Goal: Task Accomplishment & Management: Manage account settings

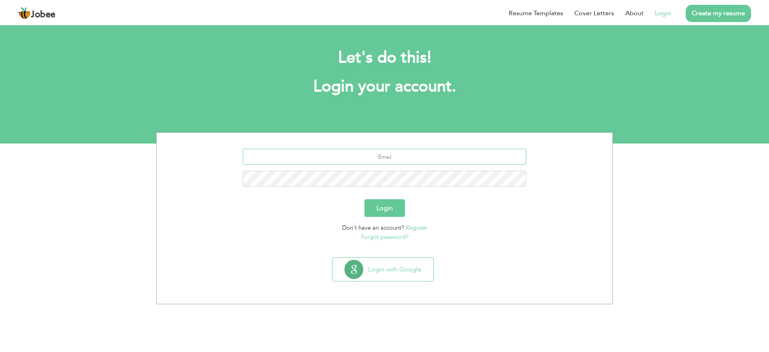
click at [331, 155] on input "text" at bounding box center [385, 157] width 284 height 16
type input "[EMAIL_ADDRESS][DOMAIN_NAME]"
click at [454, 215] on div "Login" at bounding box center [385, 208] width 444 height 18
click at [390, 154] on input "text" at bounding box center [385, 157] width 284 height 16
type input "sktshams@gmail.com"
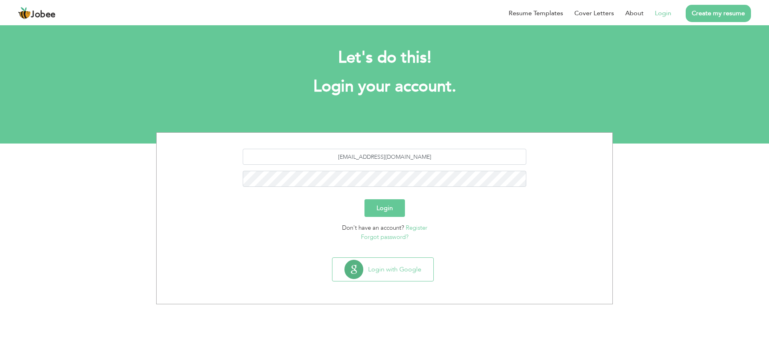
click at [394, 204] on button "Login" at bounding box center [384, 208] width 40 height 18
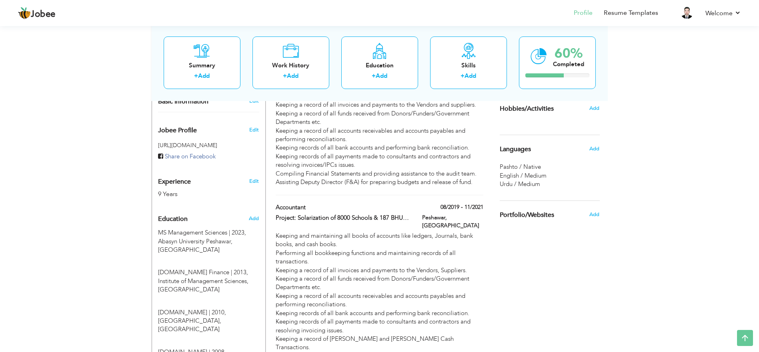
scroll to position [226, 0]
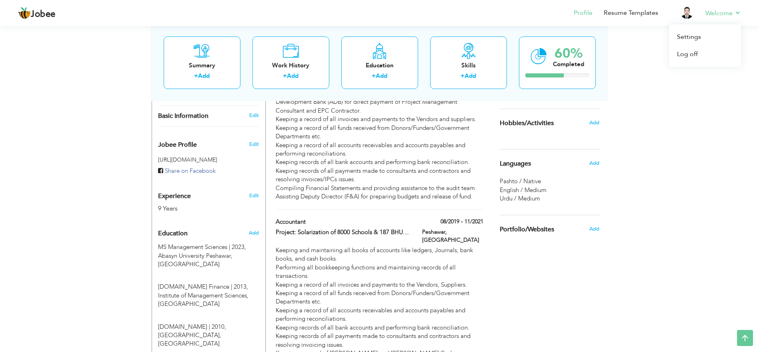
click at [737, 7] on li "Welcome Settings Log off" at bounding box center [718, 14] width 47 height 22
click at [694, 36] on link "Settings" at bounding box center [705, 36] width 72 height 17
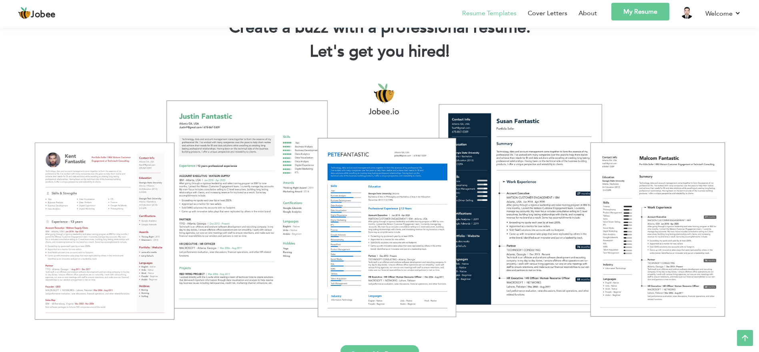
scroll to position [35, 0]
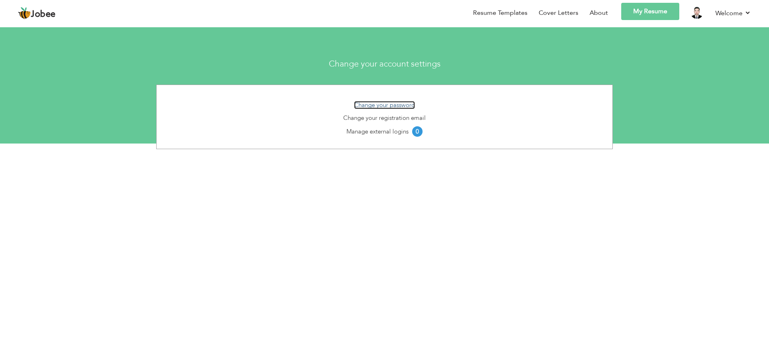
click at [384, 105] on link "Change your password" at bounding box center [384, 105] width 61 height 8
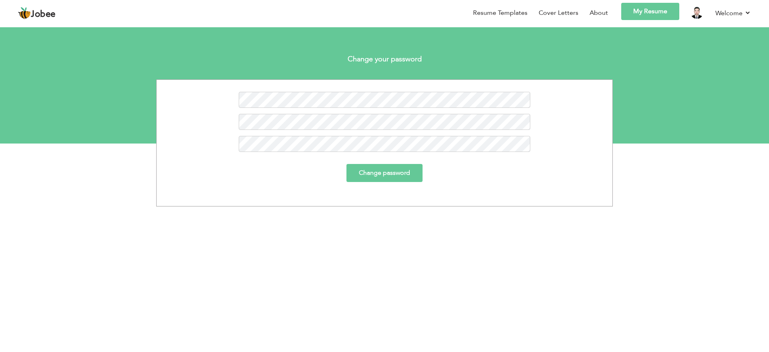
click at [379, 109] on div at bounding box center [385, 103] width 456 height 22
click at [480, 170] on div "Change password" at bounding box center [385, 173] width 304 height 18
click at [372, 183] on div "Change password" at bounding box center [385, 176] width 456 height 24
click at [375, 173] on input "Change password" at bounding box center [384, 173] width 76 height 18
click at [391, 132] on div at bounding box center [385, 125] width 456 height 22
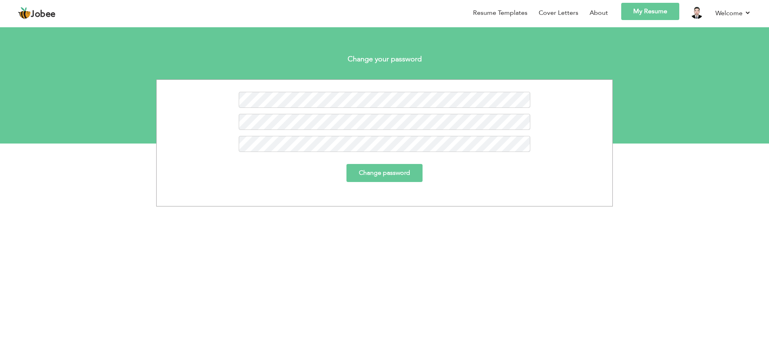
click at [387, 108] on div at bounding box center [385, 103] width 456 height 22
click at [390, 181] on input "Change password" at bounding box center [384, 173] width 76 height 18
click at [386, 176] on input "Change password" at bounding box center [384, 173] width 76 height 18
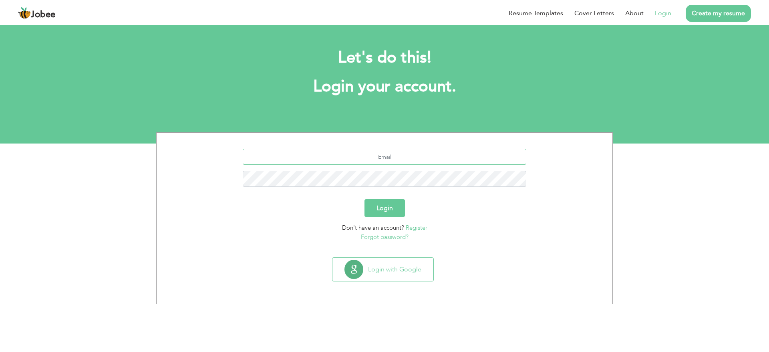
click at [388, 156] on input "text" at bounding box center [385, 157] width 284 height 16
type input "sktshams@gmail.com"
click at [465, 228] on div "Don't have an account? Register Forgot password?" at bounding box center [385, 232] width 444 height 18
click at [374, 209] on button "Login" at bounding box center [384, 208] width 40 height 18
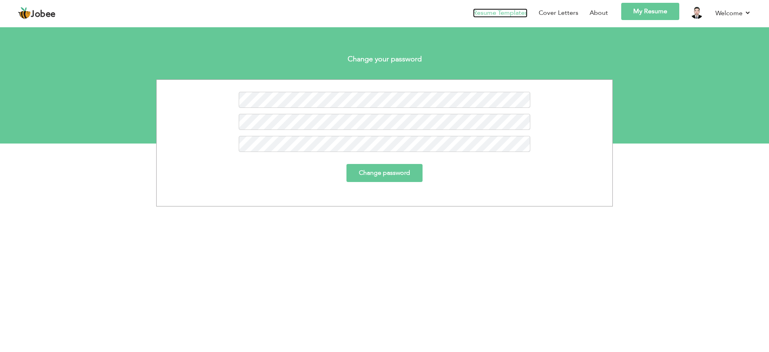
click at [512, 14] on link "Resume Templates" at bounding box center [500, 12] width 54 height 9
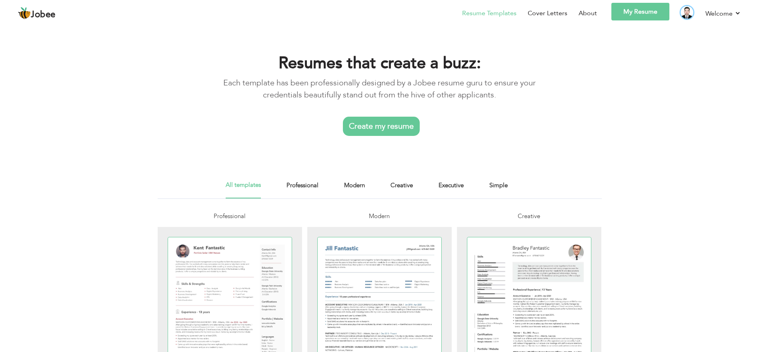
click at [692, 16] on img at bounding box center [687, 12] width 13 height 13
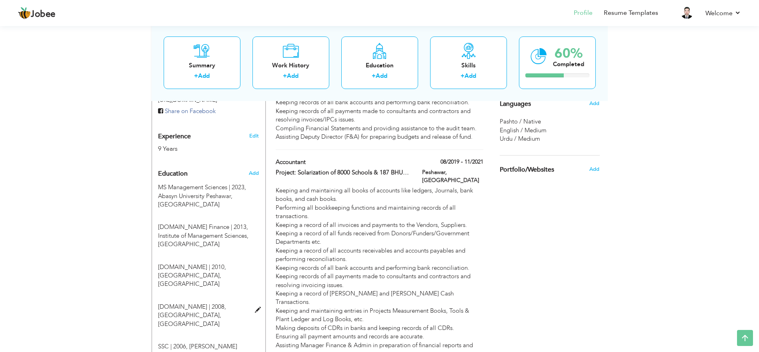
scroll to position [275, 0]
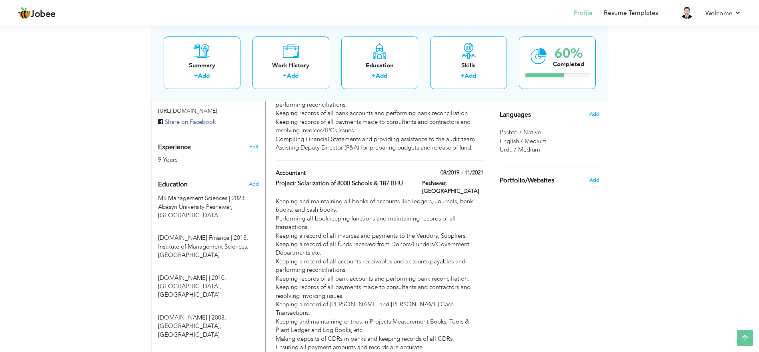
click at [171, 182] on span "Education" at bounding box center [173, 184] width 30 height 7
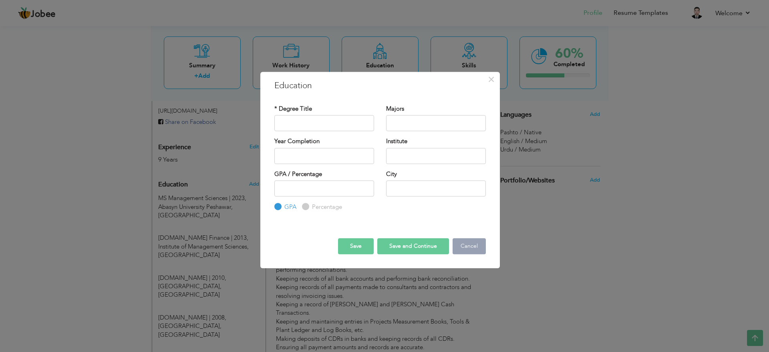
click at [461, 241] on button "Cancel" at bounding box center [468, 246] width 33 height 16
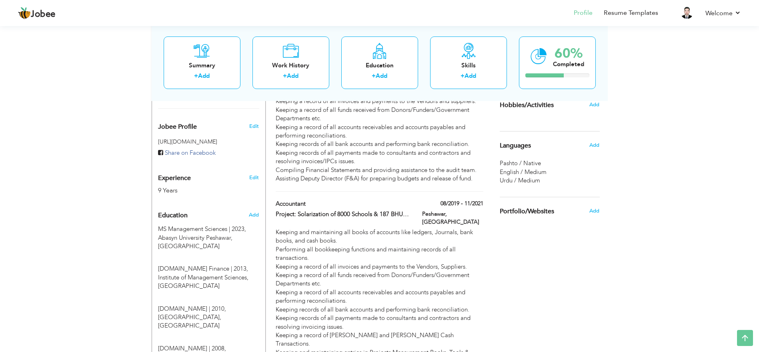
scroll to position [243, 0]
click at [379, 49] on icon at bounding box center [380, 50] width 16 height 16
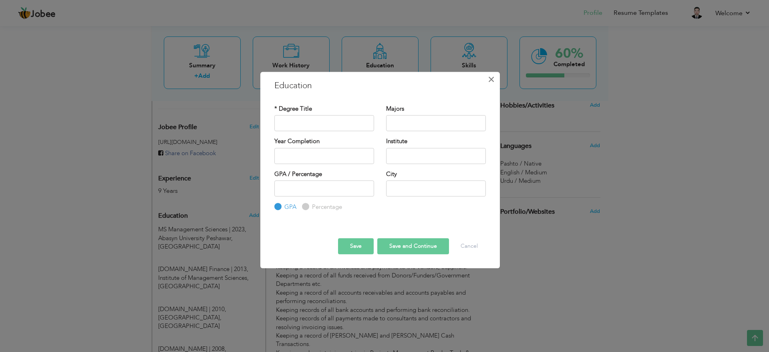
click at [494, 77] on span "×" at bounding box center [491, 79] width 7 height 14
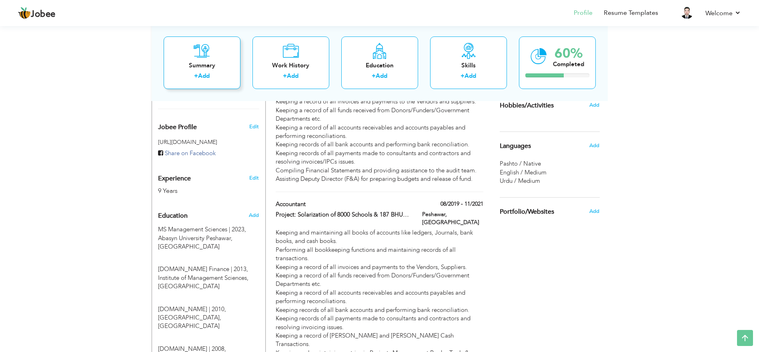
click at [201, 61] on div "Summary" at bounding box center [202, 65] width 64 height 8
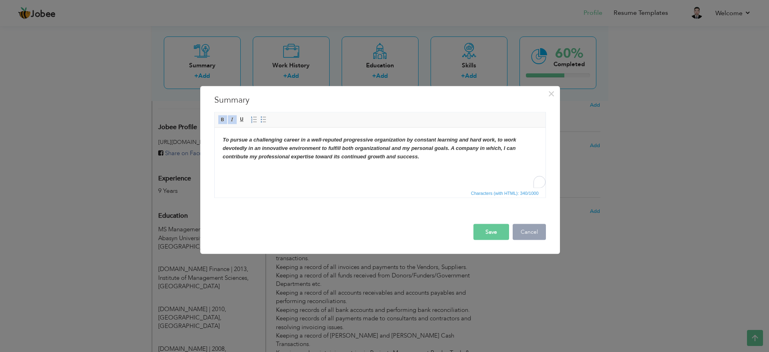
click at [533, 234] on button "Cancel" at bounding box center [528, 232] width 33 height 16
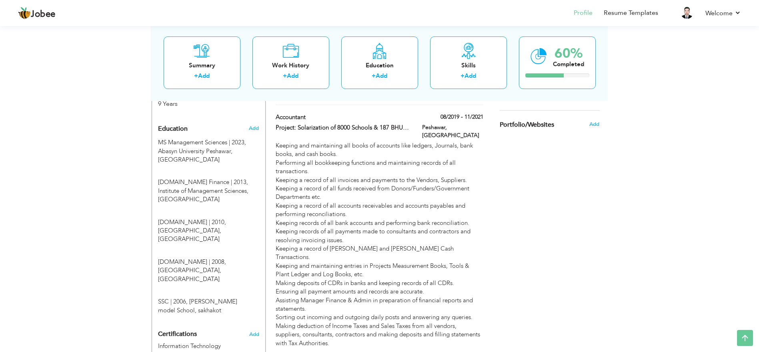
scroll to position [331, 0]
